Goal: Information Seeking & Learning: Learn about a topic

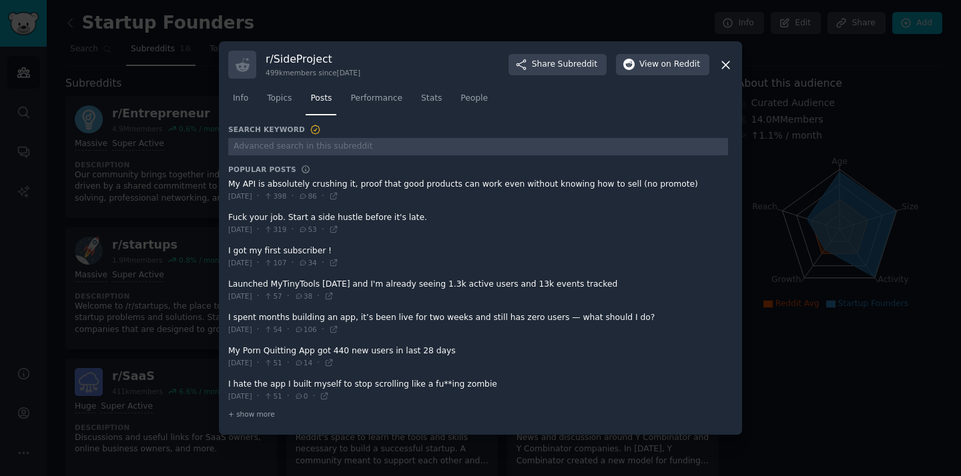
click at [726, 60] on icon at bounding box center [725, 65] width 14 height 14
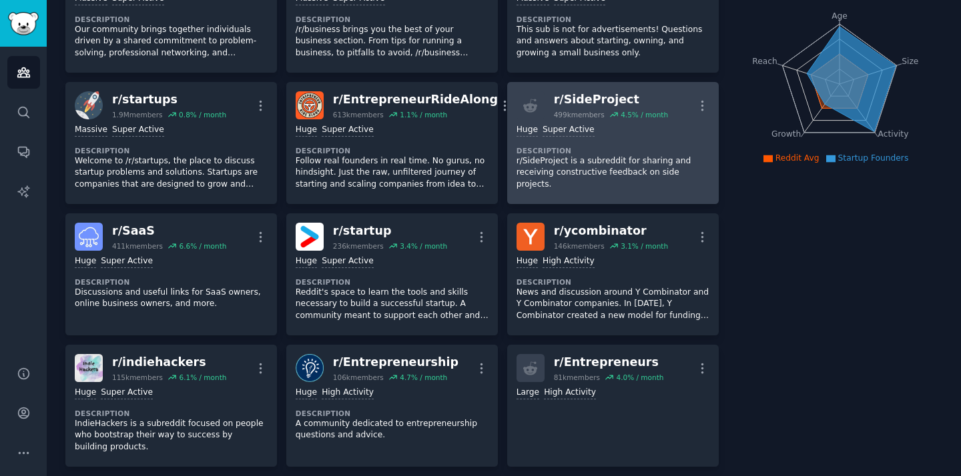
scroll to position [147, 0]
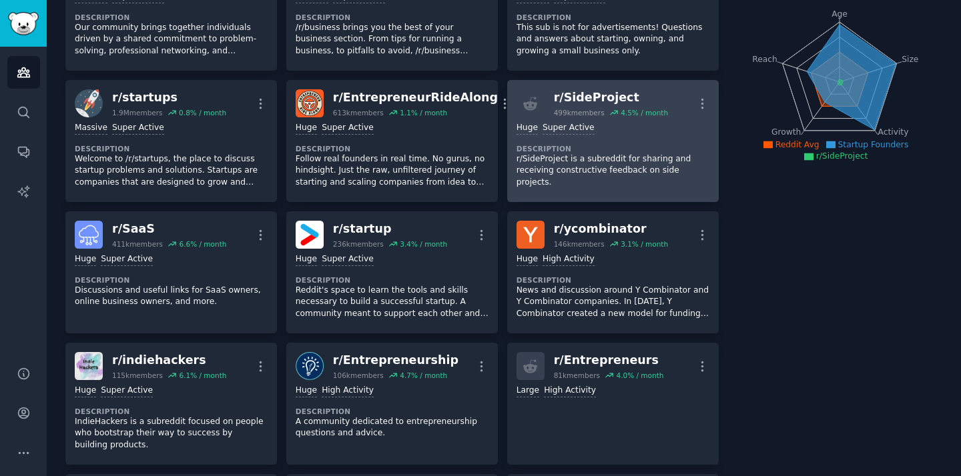
click at [584, 165] on p "r/SideProject is a subreddit for sharing and receiving constructive feedback on…" at bounding box center [612, 170] width 193 height 35
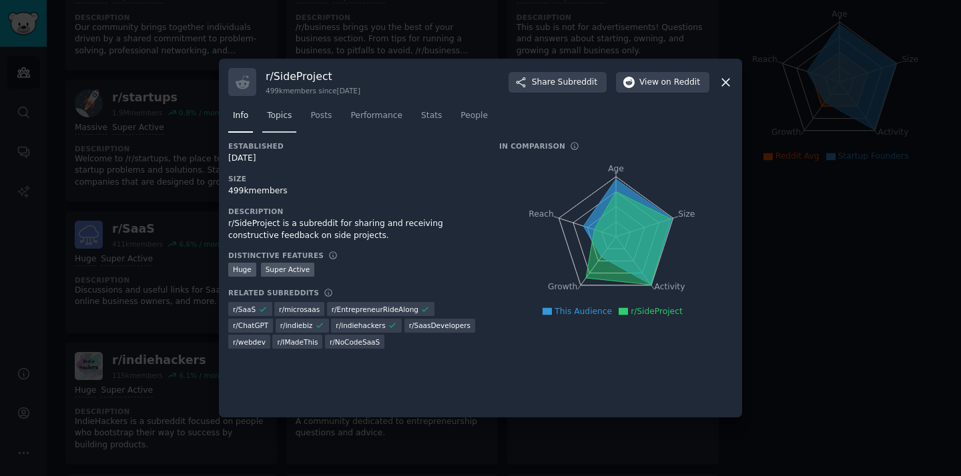
click at [279, 113] on span "Topics" at bounding box center [279, 116] width 25 height 12
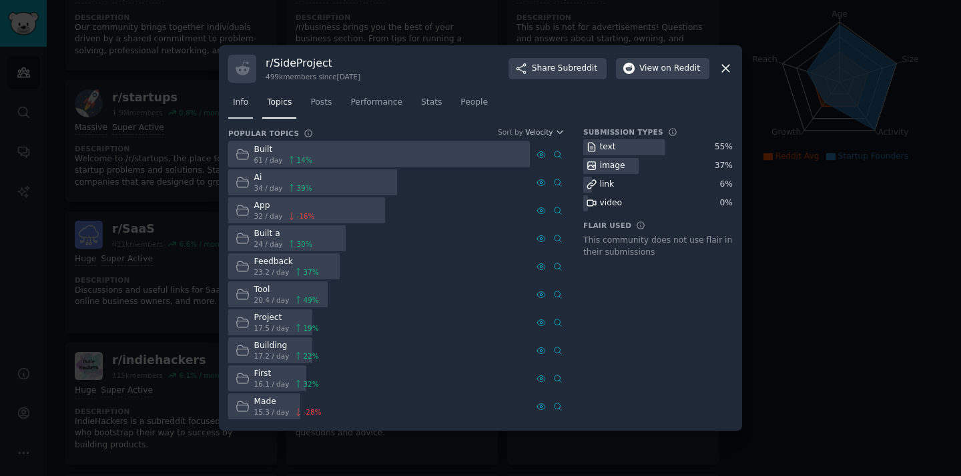
click at [238, 104] on span "Info" at bounding box center [240, 103] width 15 height 12
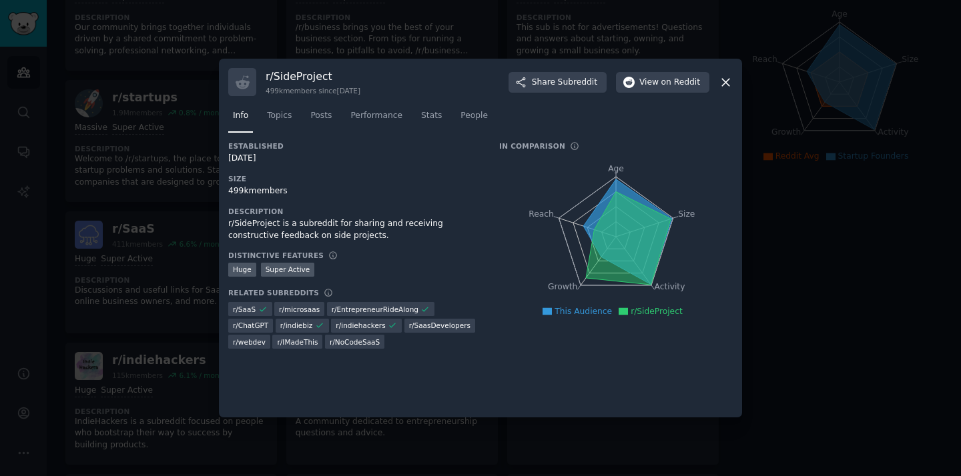
click at [723, 82] on icon at bounding box center [725, 82] width 14 height 14
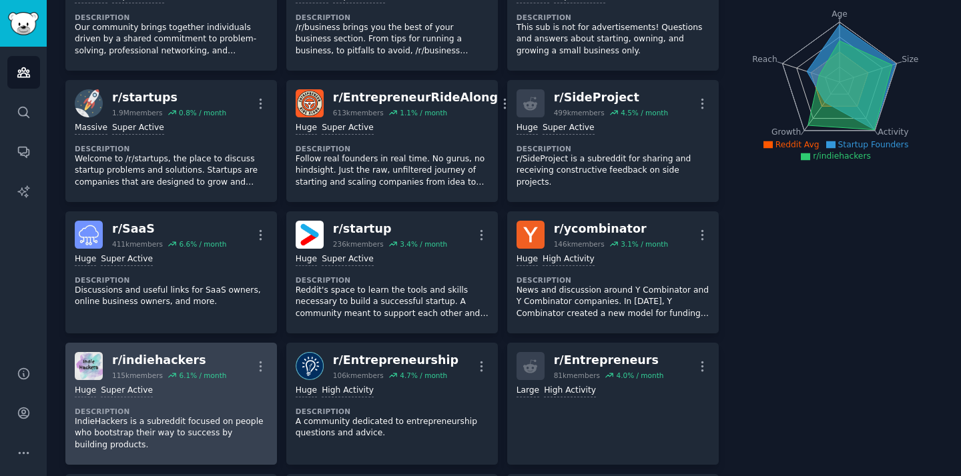
click at [152, 412] on dt "Description" at bounding box center [171, 411] width 193 height 9
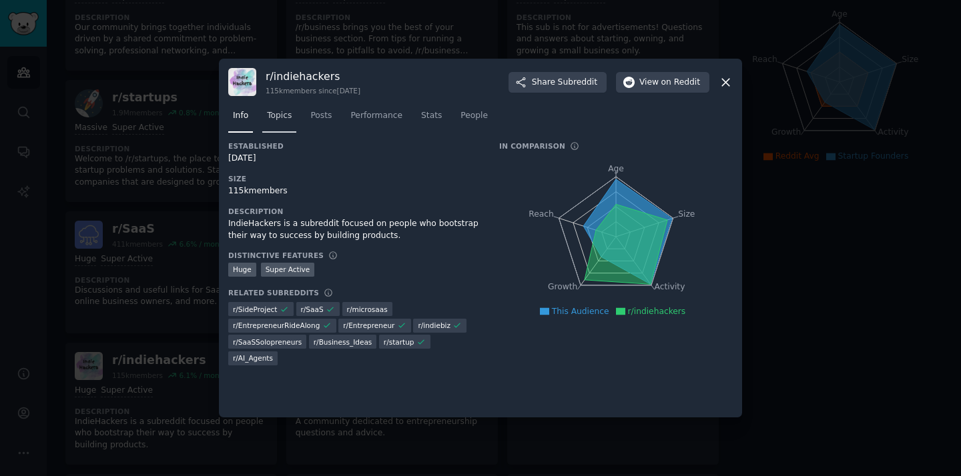
click at [281, 119] on span "Topics" at bounding box center [279, 116] width 25 height 12
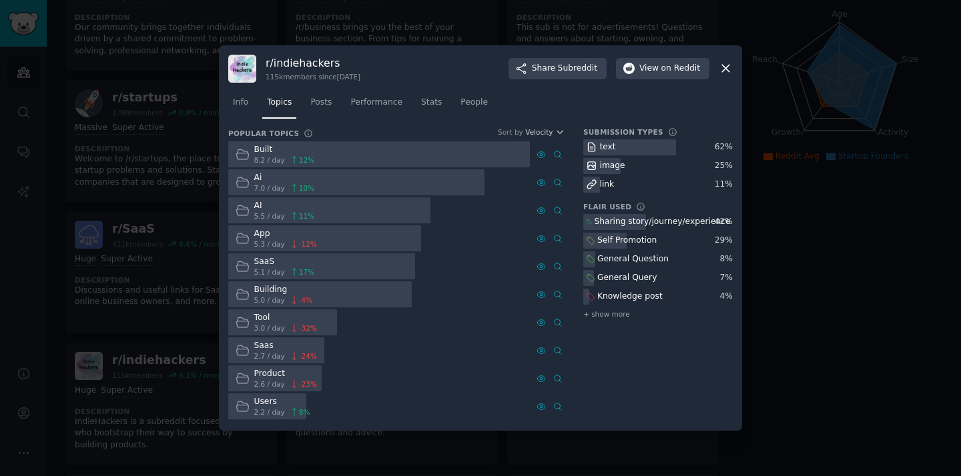
click at [340, 159] on div at bounding box center [378, 154] width 301 height 26
click at [259, 149] on div "Built" at bounding box center [284, 150] width 61 height 12
click at [325, 105] on span "Posts" at bounding box center [320, 103] width 21 height 12
